Goal: Book appointment/travel/reservation

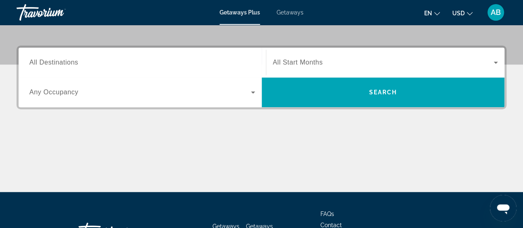
scroll to position [165, 0]
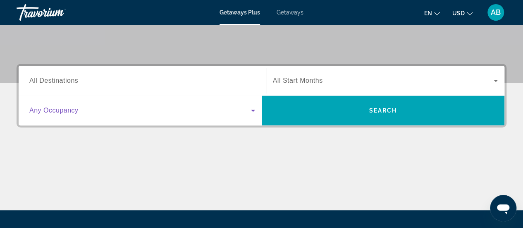
click at [106, 110] on span "Search widget" at bounding box center [140, 110] width 222 height 10
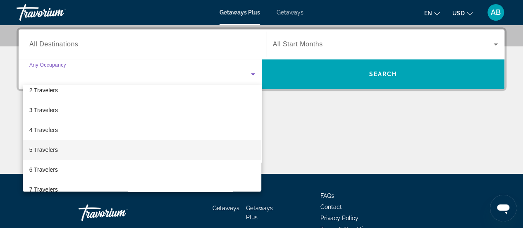
scroll to position [41, 0]
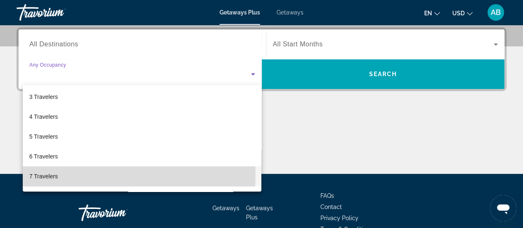
click at [70, 174] on mat-option "7 Travelers" at bounding box center [142, 176] width 239 height 20
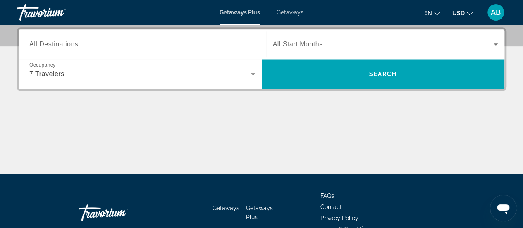
click at [74, 42] on span "All Destinations" at bounding box center [53, 44] width 49 height 7
click at [74, 42] on input "Destination All Destinations" at bounding box center [142, 45] width 226 height 10
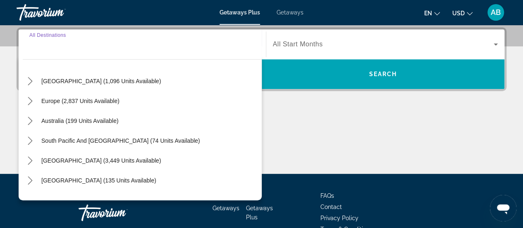
scroll to position [83, 0]
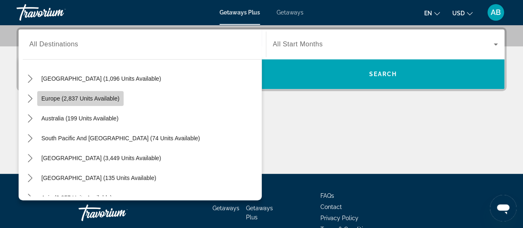
click at [79, 101] on span "Europe (2,837 units available)" at bounding box center [80, 98] width 78 height 7
type input "**********"
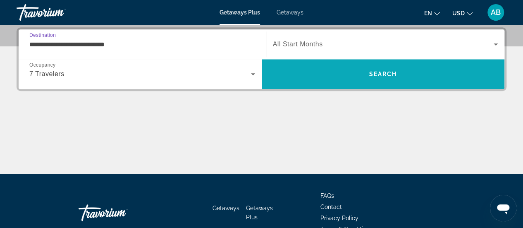
click at [387, 73] on span "Search" at bounding box center [383, 74] width 28 height 7
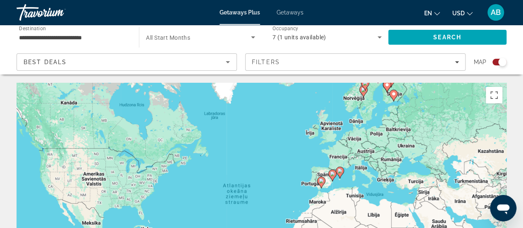
click at [436, 169] on div "Lai aktivizētu vilkšanu ar tastatūru, nospiediet taustiņu kombināciju Alt + Ent…" at bounding box center [262, 207] width 490 height 248
click at [359, 170] on div "Lai aktivizētu vilkšanu ar tastatūru, nospiediet taustiņu kombināciju Alt + Ent…" at bounding box center [262, 207] width 490 height 248
click at [285, 36] on span "7 (1 units available)" at bounding box center [299, 37] width 54 height 7
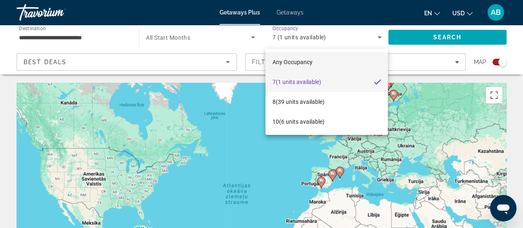
click at [297, 65] on span "Any Occupancy" at bounding box center [292, 62] width 40 height 10
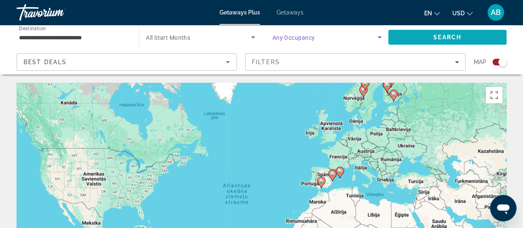
click at [440, 41] on span "Search" at bounding box center [447, 37] width 118 height 20
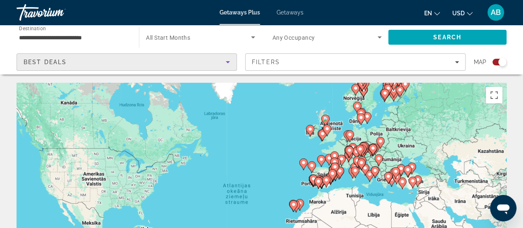
click at [84, 57] on div "Best Deals" at bounding box center [125, 62] width 202 height 10
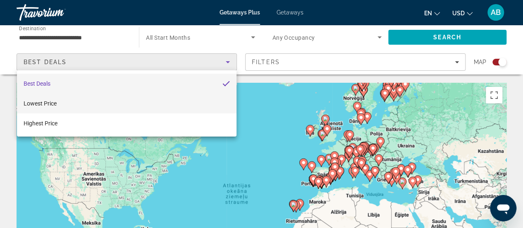
click at [67, 102] on mat-option "Lowest Price" at bounding box center [127, 103] width 220 height 20
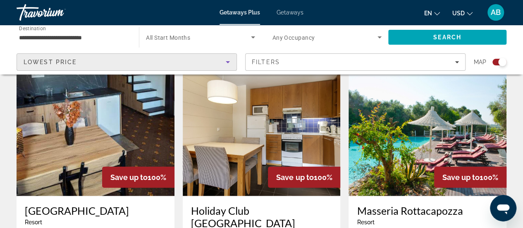
scroll to position [868, 0]
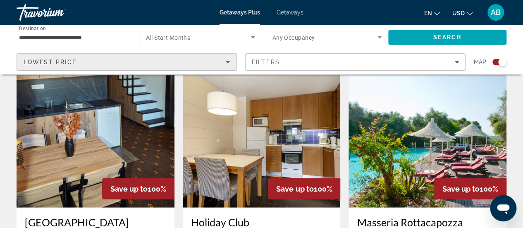
click at [410, 133] on img "Main content" at bounding box center [428, 141] width 158 height 132
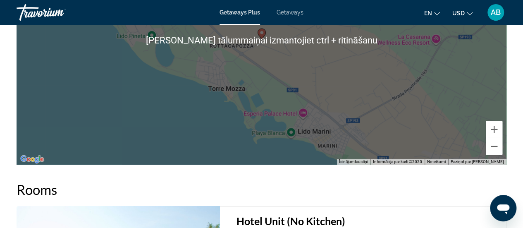
scroll to position [1365, 0]
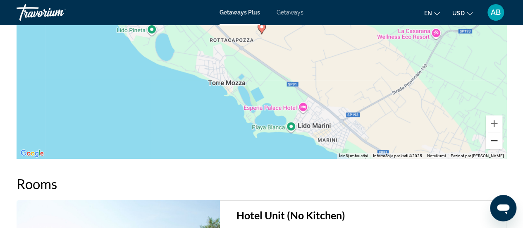
click at [496, 143] on button "Tālināt" at bounding box center [494, 140] width 17 height 17
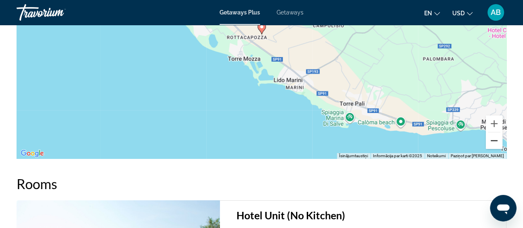
click at [496, 143] on button "Tālināt" at bounding box center [494, 140] width 17 height 17
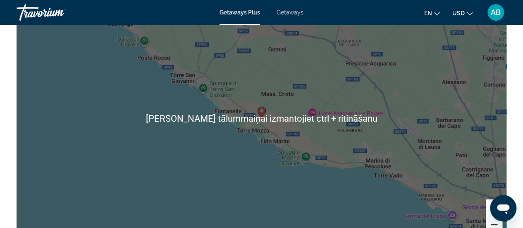
scroll to position [1323, 0]
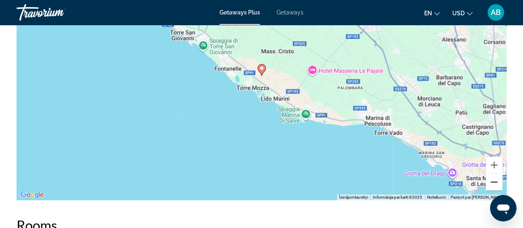
click at [495, 183] on button "Tālināt" at bounding box center [494, 182] width 17 height 17
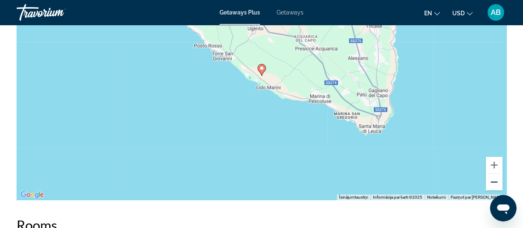
click at [495, 183] on button "Tālināt" at bounding box center [494, 182] width 17 height 17
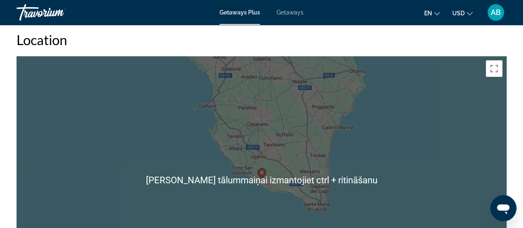
scroll to position [1199, 0]
